Goal: Task Accomplishment & Management: Use online tool/utility

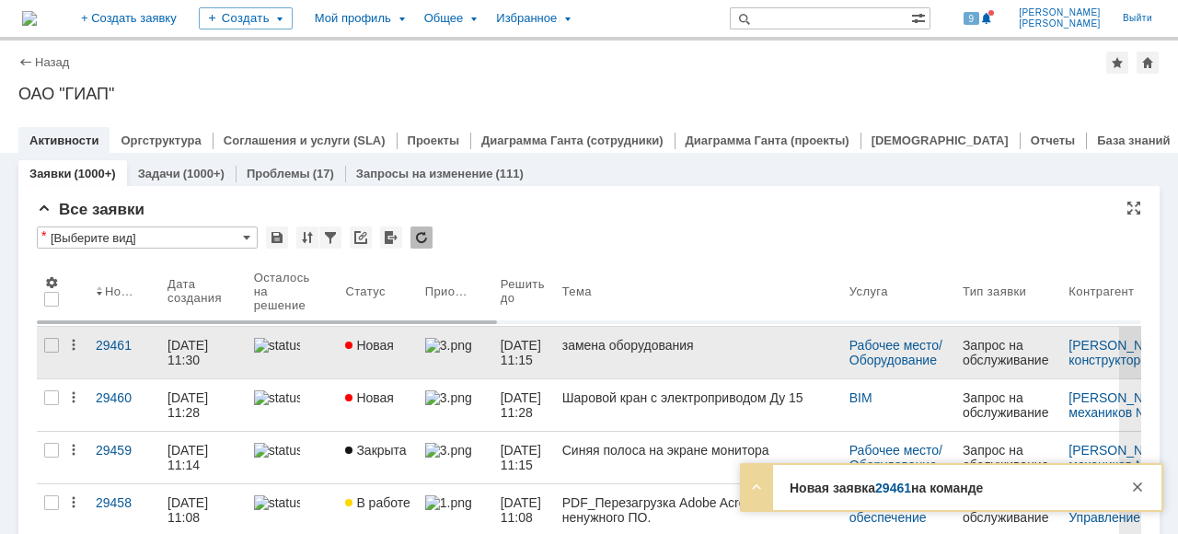
click at [326, 349] on div at bounding box center [292, 345] width 77 height 15
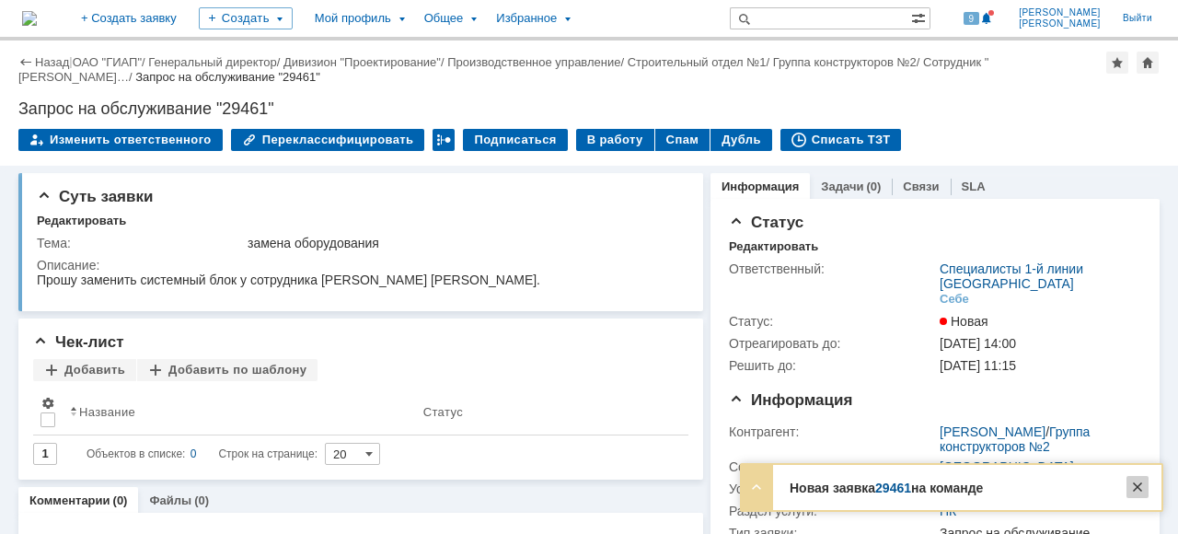
click at [1139, 489] on div at bounding box center [1137, 487] width 22 height 22
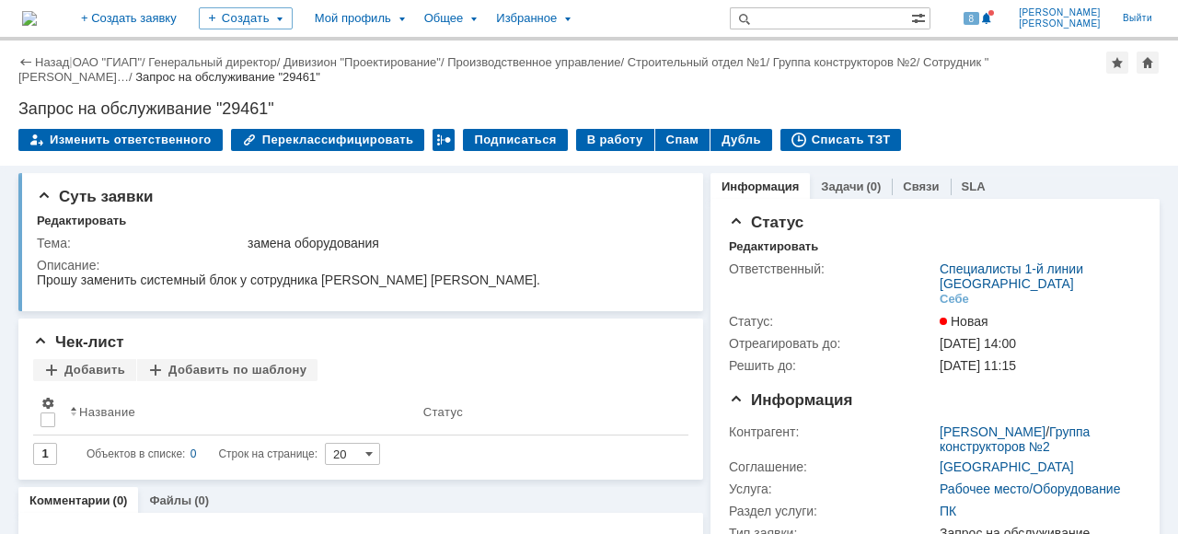
click at [967, 114] on div "Запрос на обслуживание "29461"" at bounding box center [588, 108] width 1141 height 18
click at [584, 140] on div "В работу" at bounding box center [615, 140] width 78 height 22
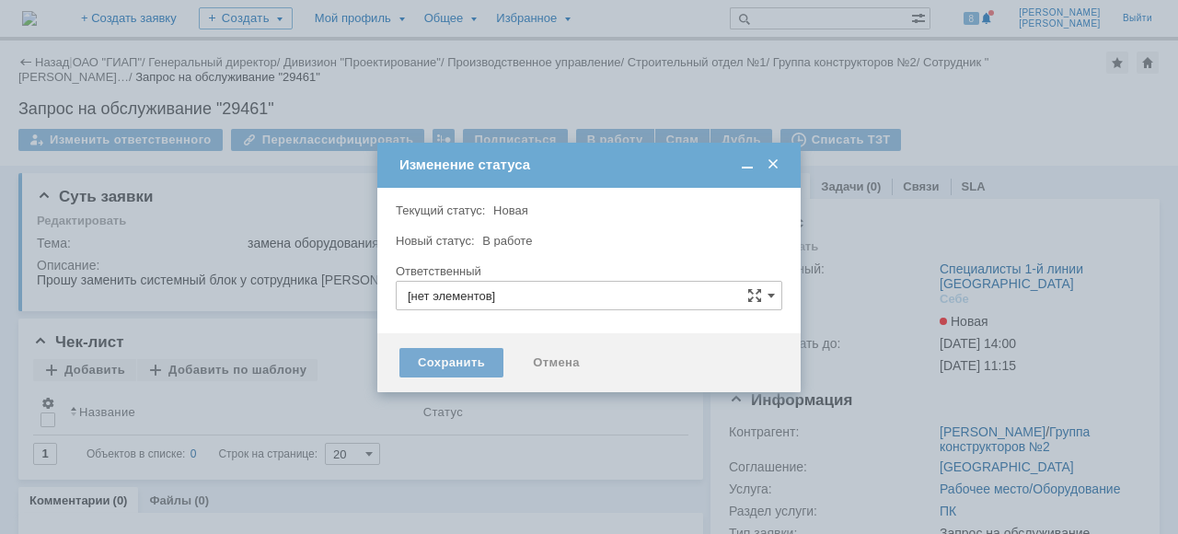
type input "Специалисты 1-й линии [GEOGRAPHIC_DATA]"
type input "[PERSON_NAME]"
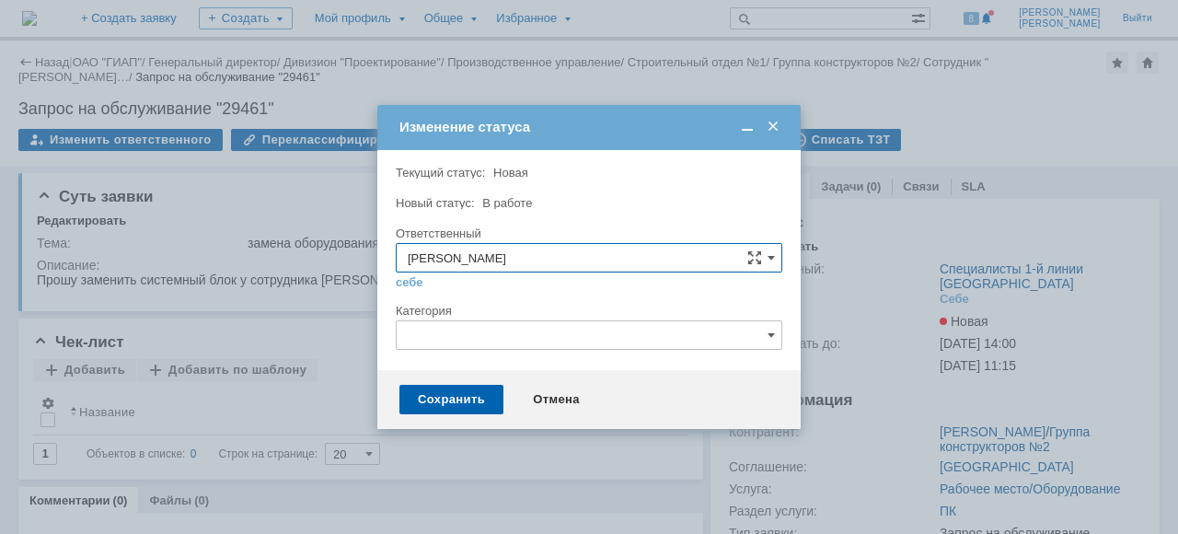
click at [472, 339] on input "text" at bounding box center [589, 334] width 386 height 29
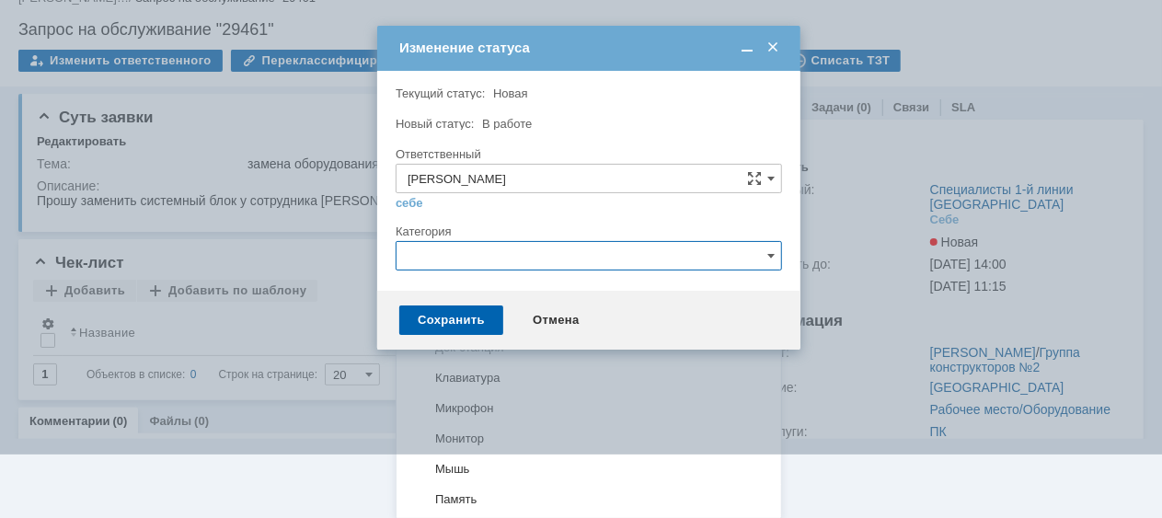
scroll to position [261, 0]
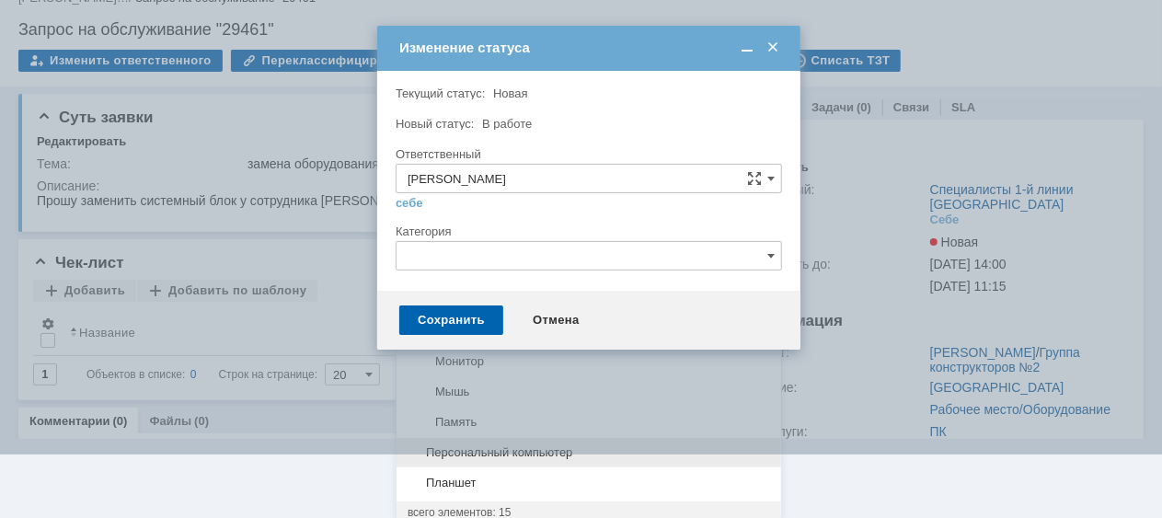
click at [574, 446] on span "Персональный компьютер" at bounding box center [589, 452] width 362 height 15
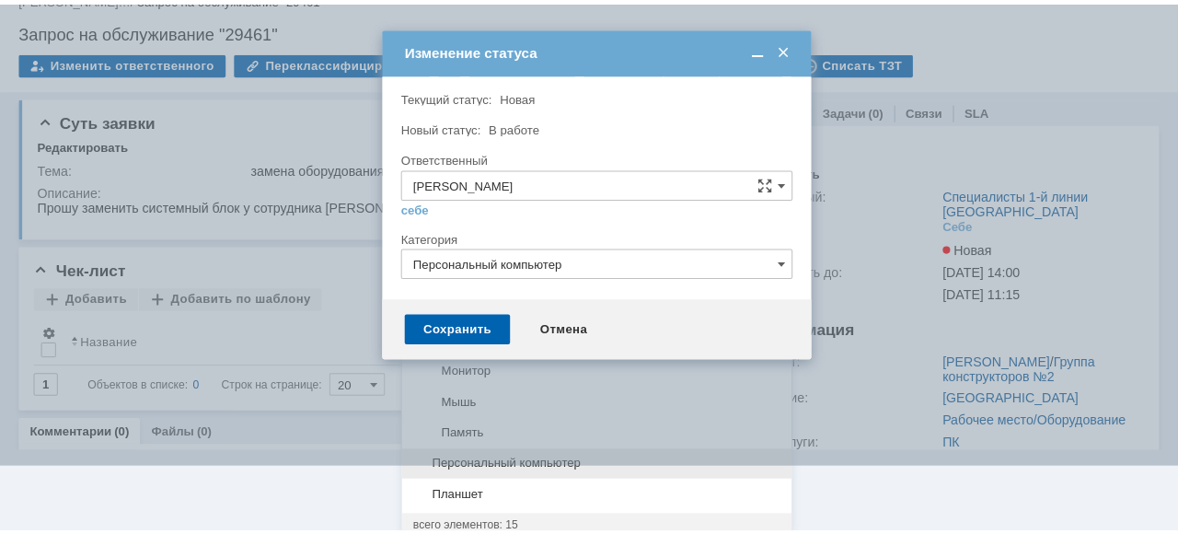
scroll to position [0, 0]
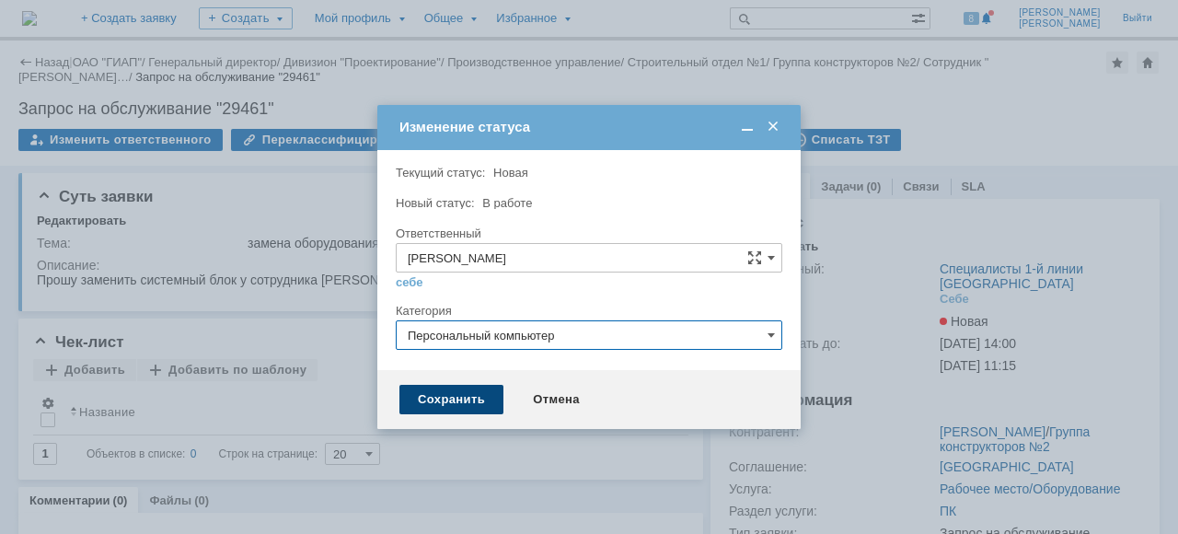
type input "Персональный компьютер"
click at [475, 401] on div "Сохранить" at bounding box center [451, 399] width 104 height 29
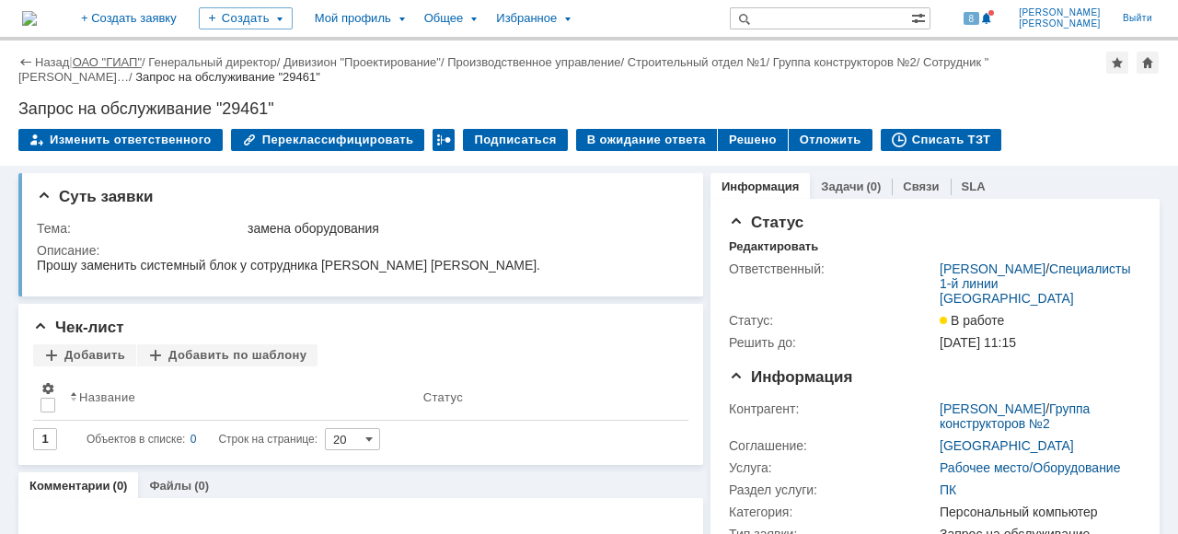
click at [112, 63] on link "ОАО "ГИАП"" at bounding box center [107, 62] width 69 height 14
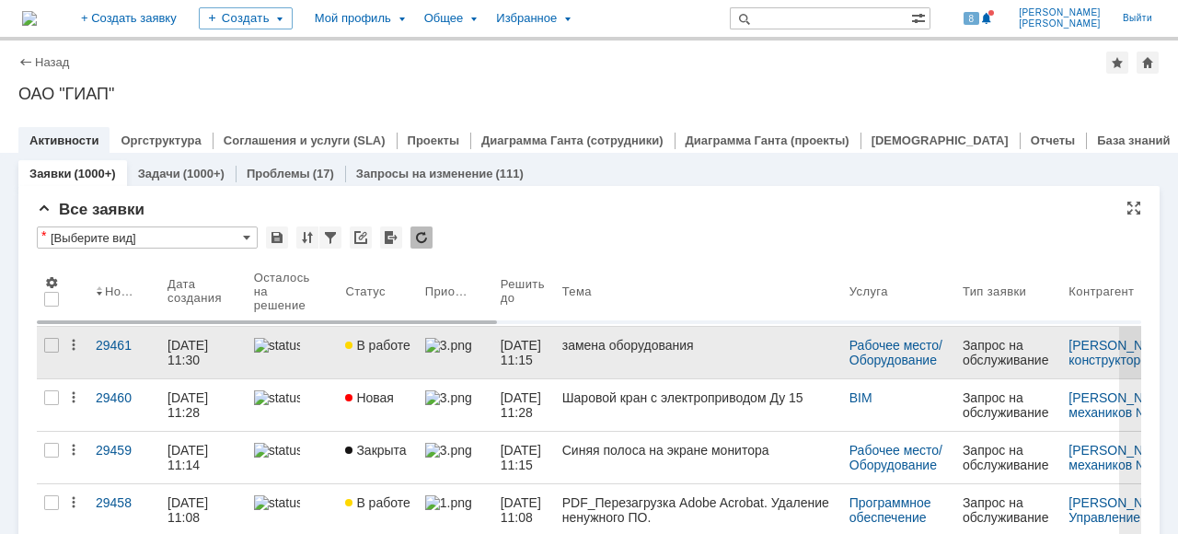
click at [481, 354] on link at bounding box center [455, 353] width 75 height 52
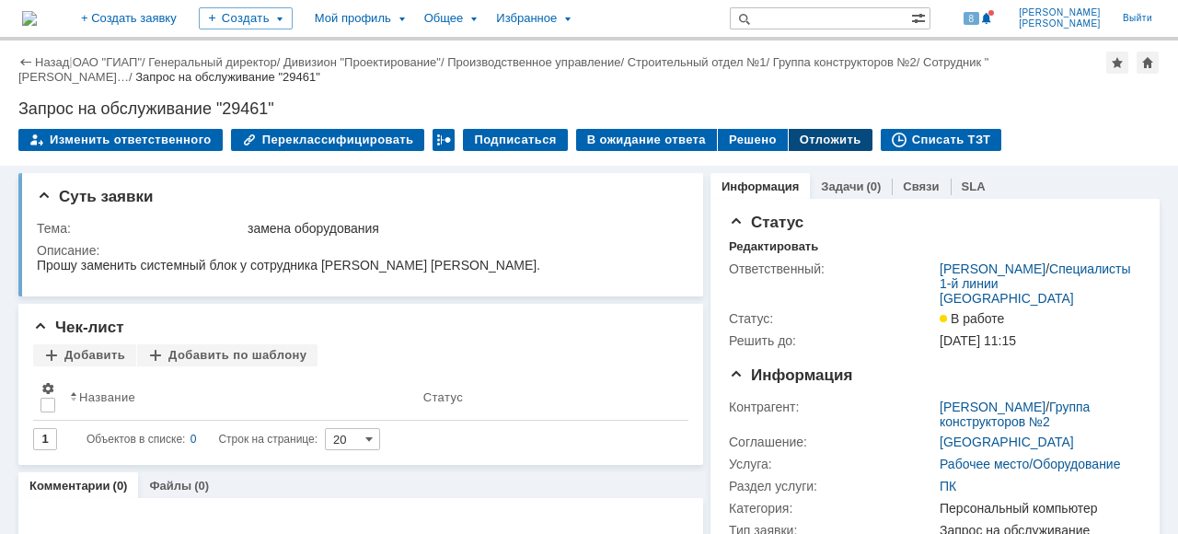
click at [804, 136] on div "Отложить" at bounding box center [830, 140] width 84 height 22
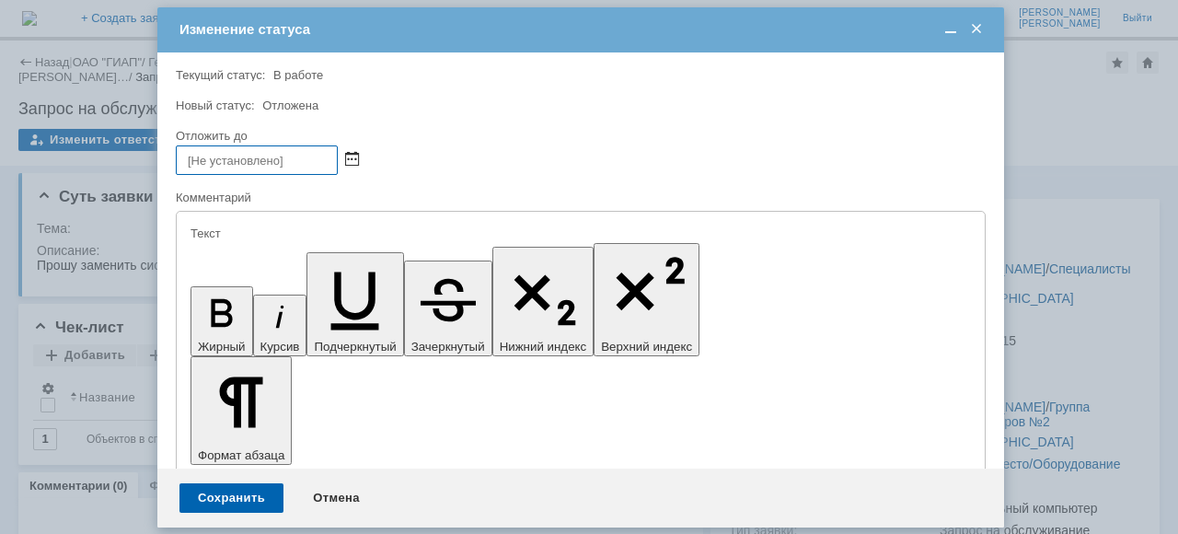
click at [352, 155] on span at bounding box center [352, 160] width 14 height 15
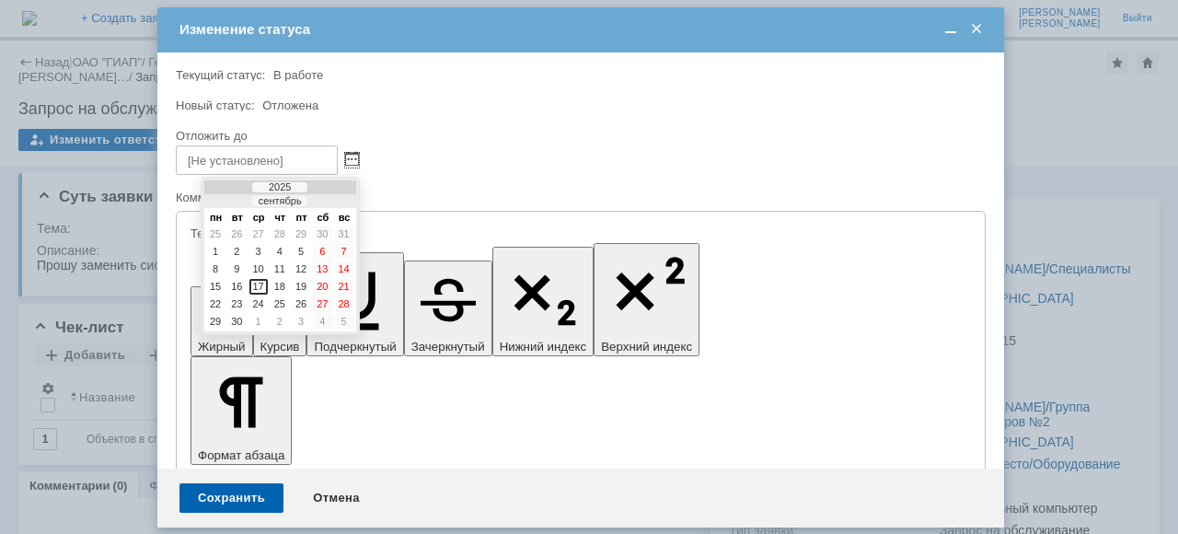
click at [982, 28] on span at bounding box center [976, 29] width 18 height 17
